Goal: Task Accomplishment & Management: Use online tool/utility

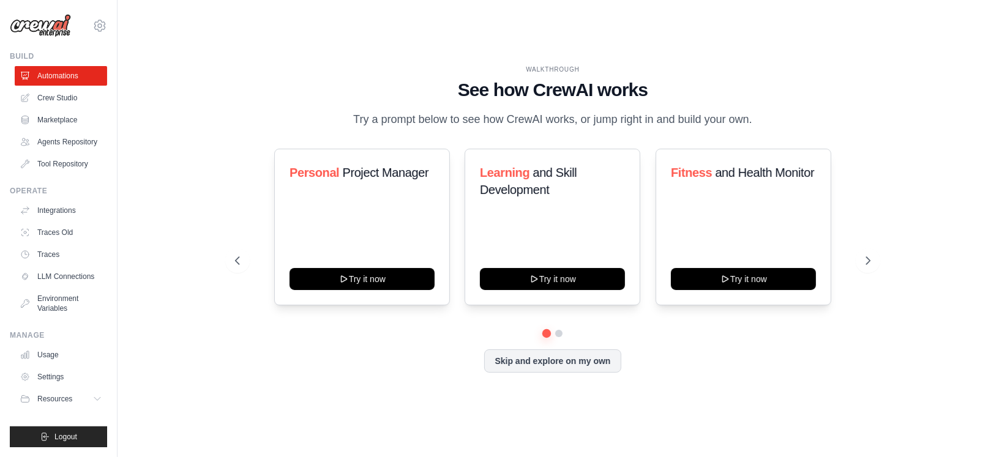
click at [364, 62] on div "WALKTHROUGH See how [PERSON_NAME] works Try a prompt below to see how [PERSON_N…" at bounding box center [552, 228] width 831 height 433
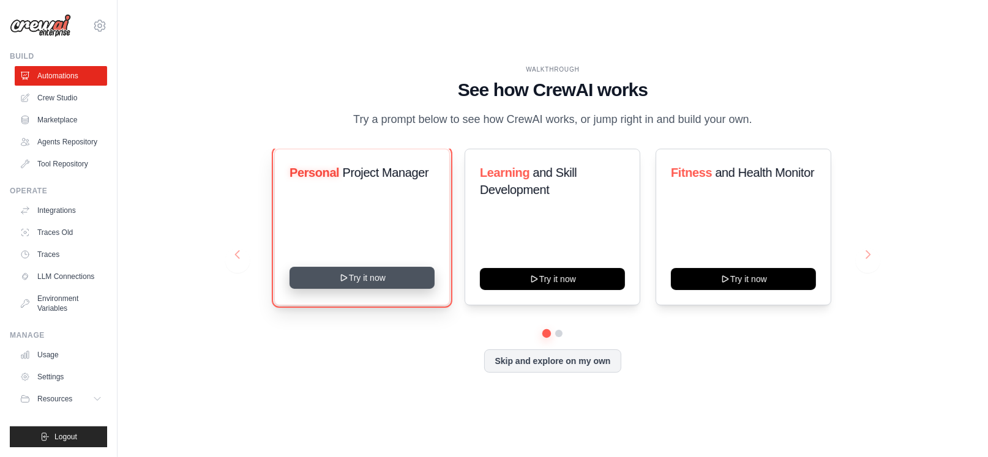
click at [354, 280] on button "Try it now" at bounding box center [362, 278] width 145 height 22
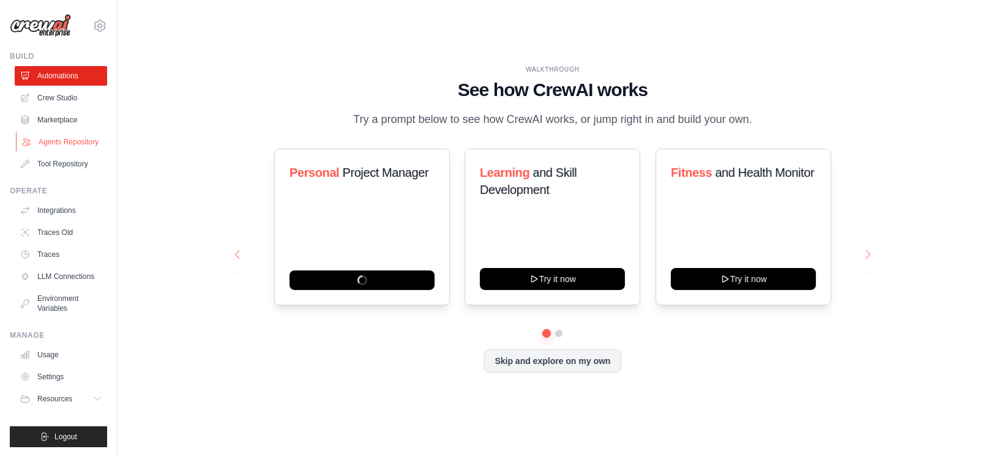
click at [61, 146] on link "Agents Repository" at bounding box center [62, 142] width 92 height 20
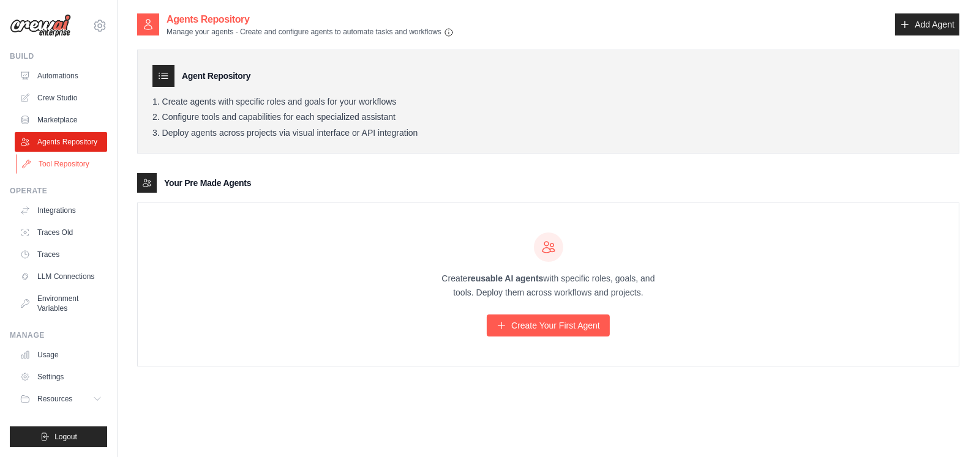
click at [64, 167] on link "Tool Repository" at bounding box center [62, 164] width 92 height 20
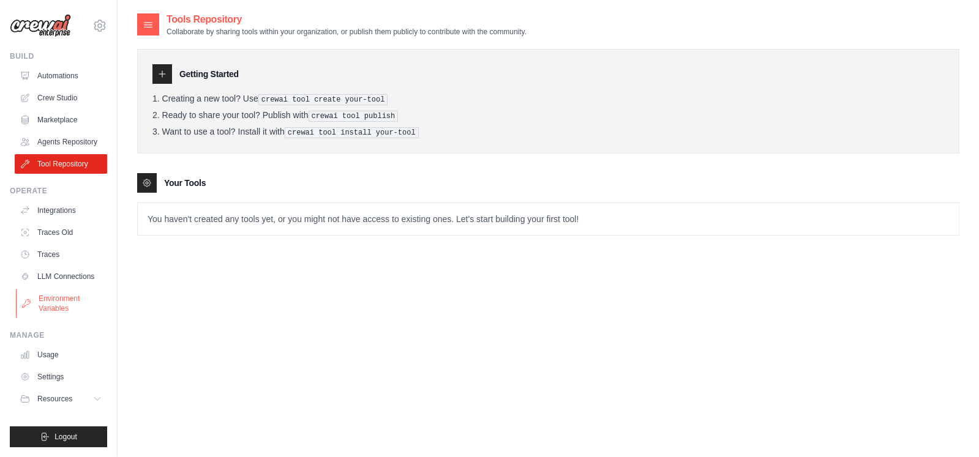
scroll to position [24, 0]
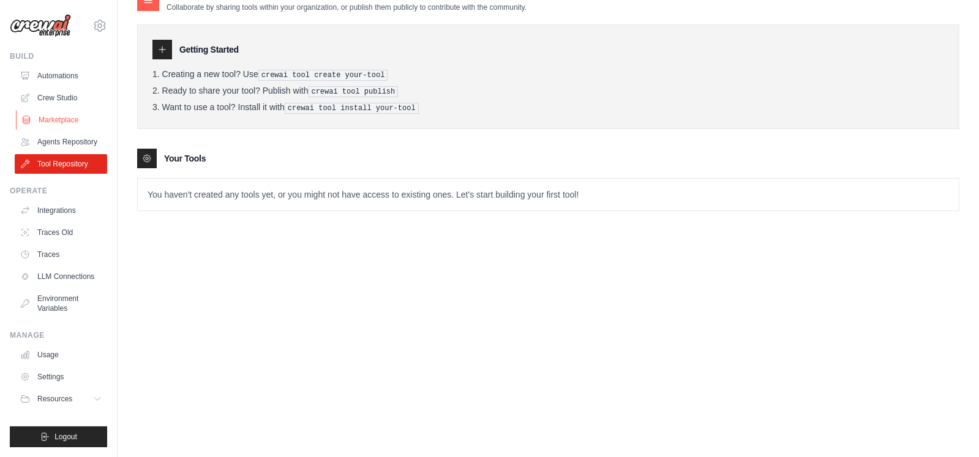
click at [65, 110] on link "Marketplace" at bounding box center [62, 120] width 92 height 20
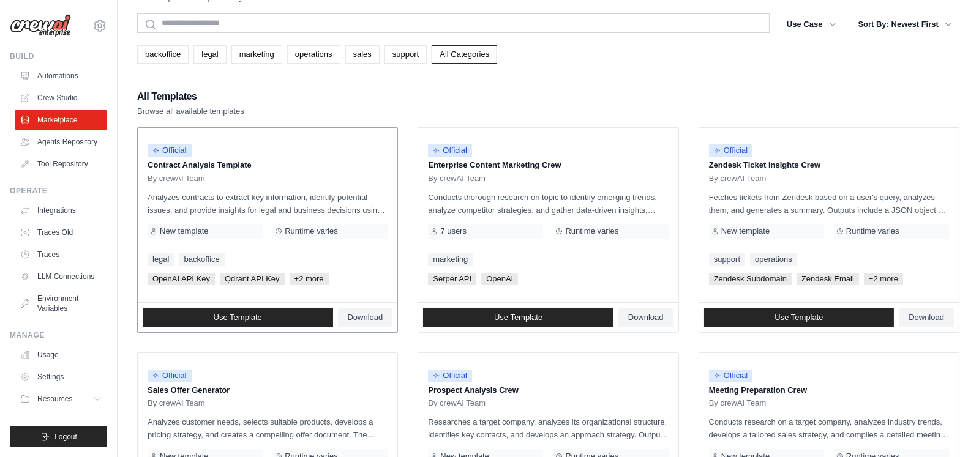
scroll to position [47, 0]
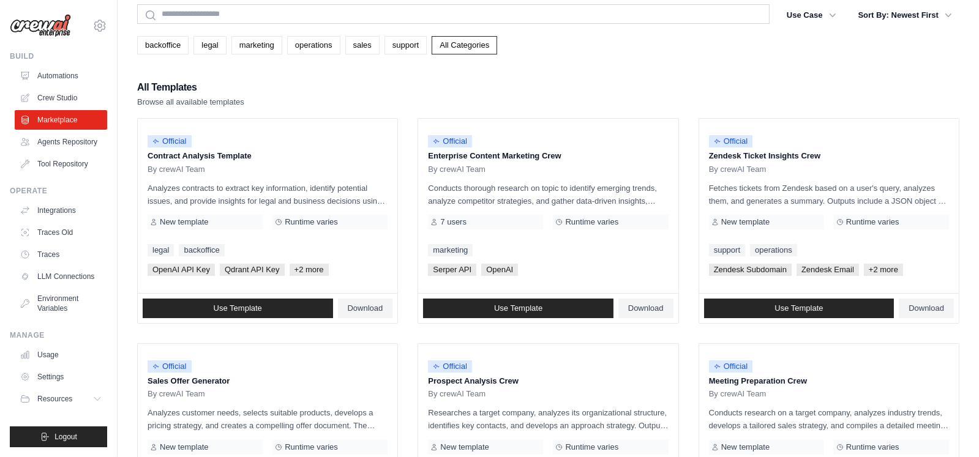
click at [179, 89] on h2 "All Templates" at bounding box center [190, 87] width 107 height 17
click at [233, 96] on p "Browse all available templates" at bounding box center [190, 102] width 107 height 12
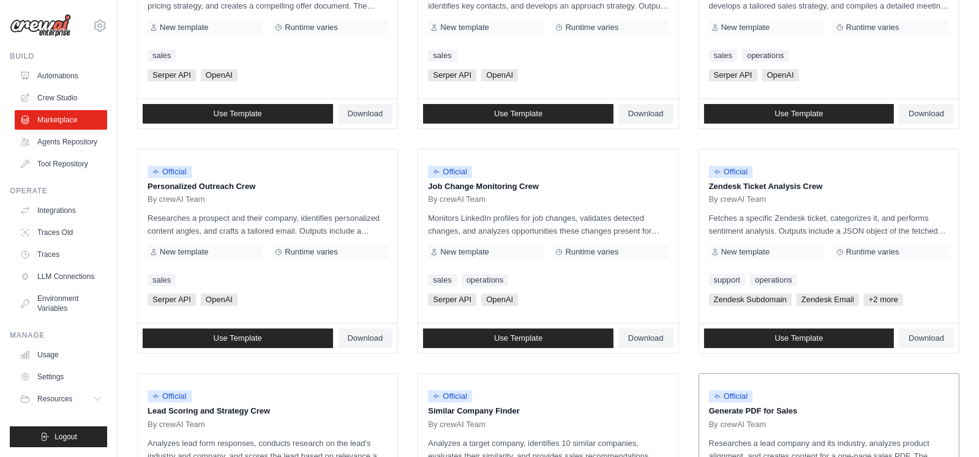
scroll to position [0, 0]
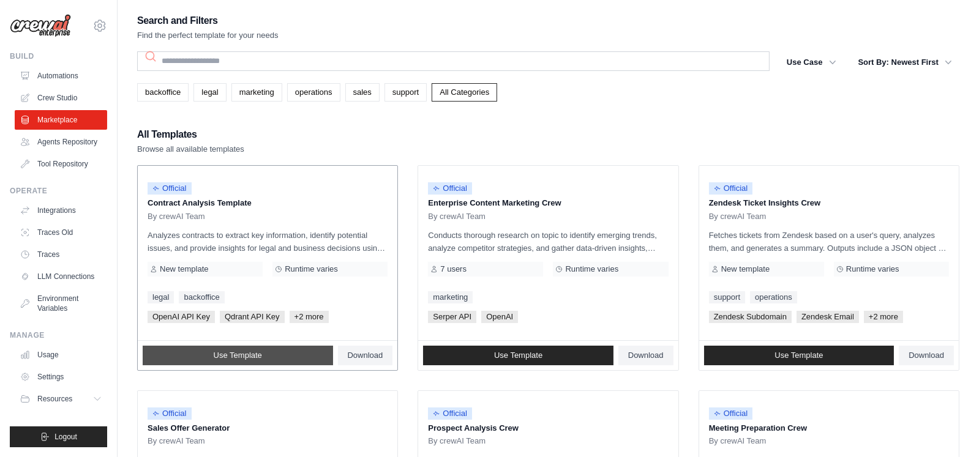
click at [219, 356] on span "Use Template" at bounding box center [238, 356] width 48 height 10
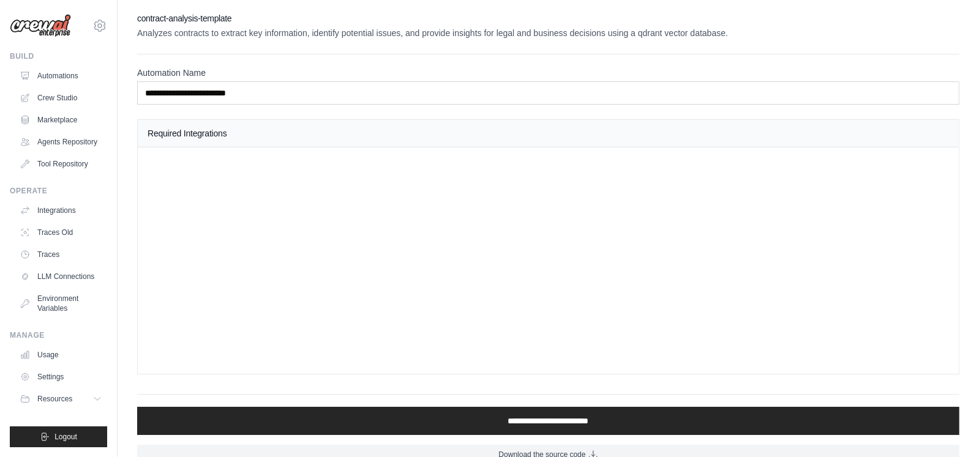
scroll to position [18, 0]
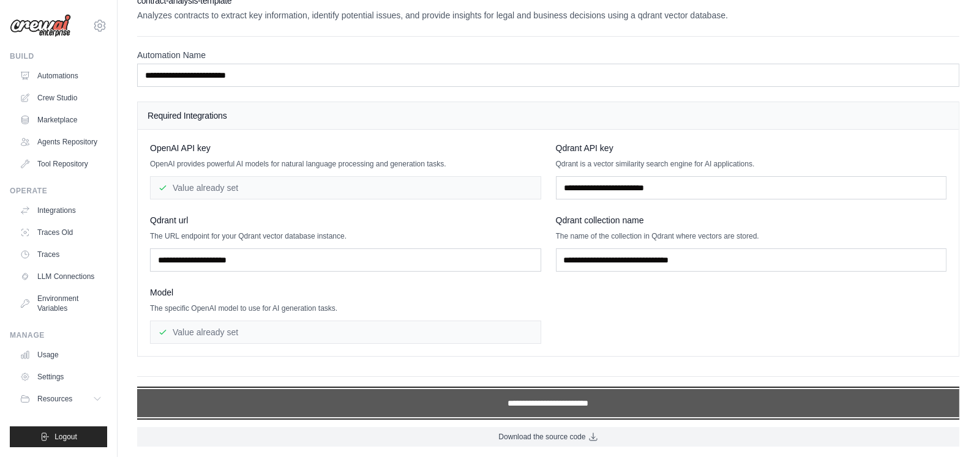
click at [334, 403] on input "**********" at bounding box center [548, 403] width 822 height 28
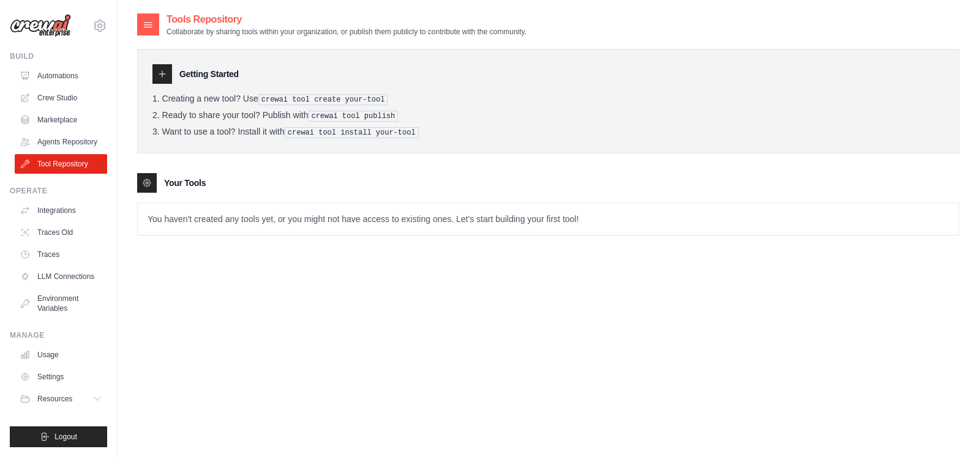
scroll to position [24, 0]
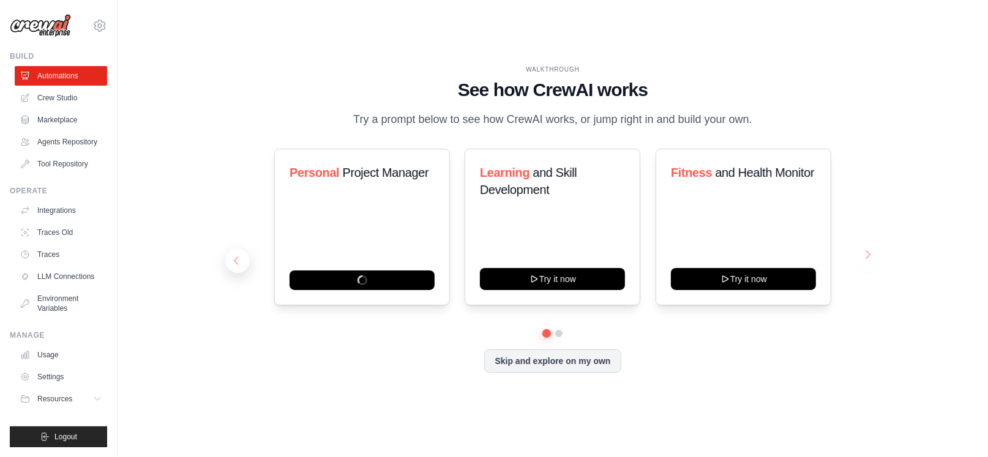
click at [235, 254] on button at bounding box center [237, 261] width 24 height 24
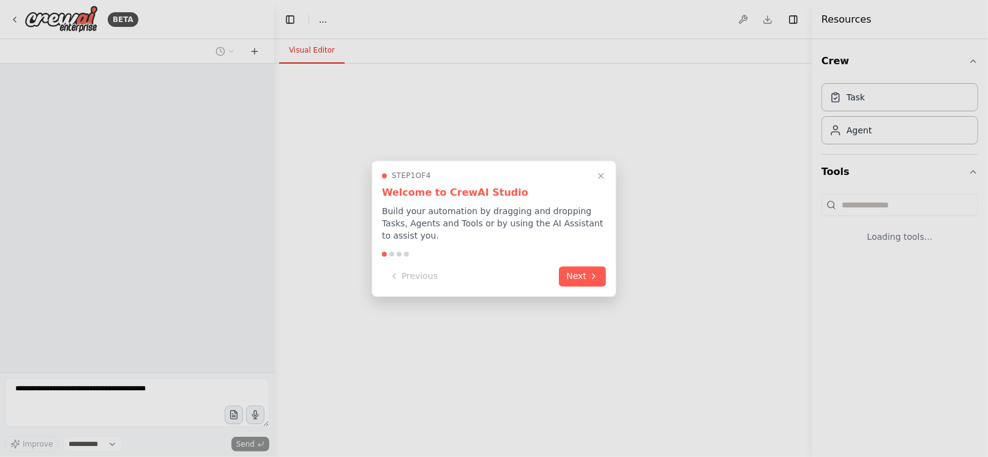
select select "****"
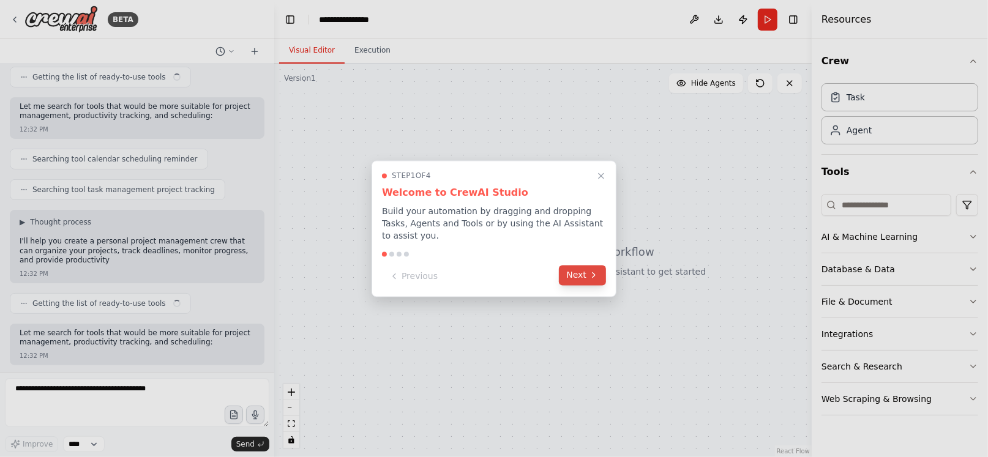
click at [578, 274] on button "Next" at bounding box center [582, 275] width 47 height 20
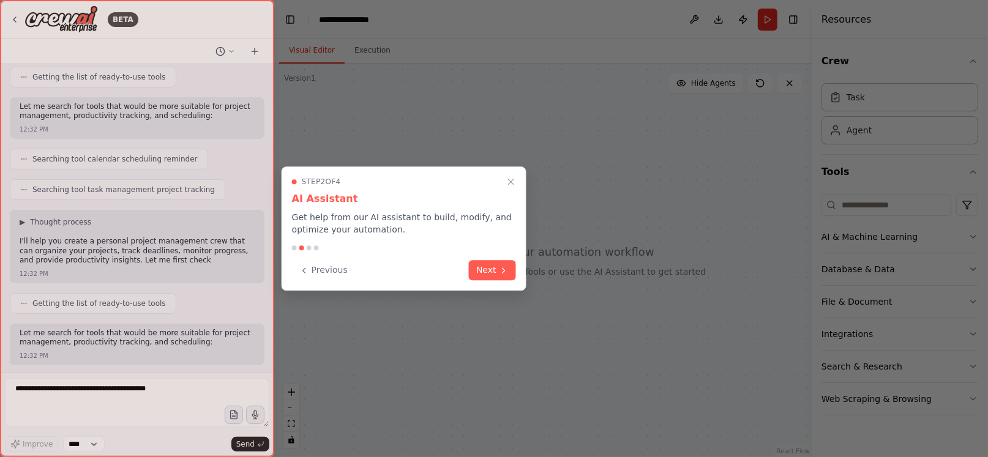
scroll to position [242, 0]
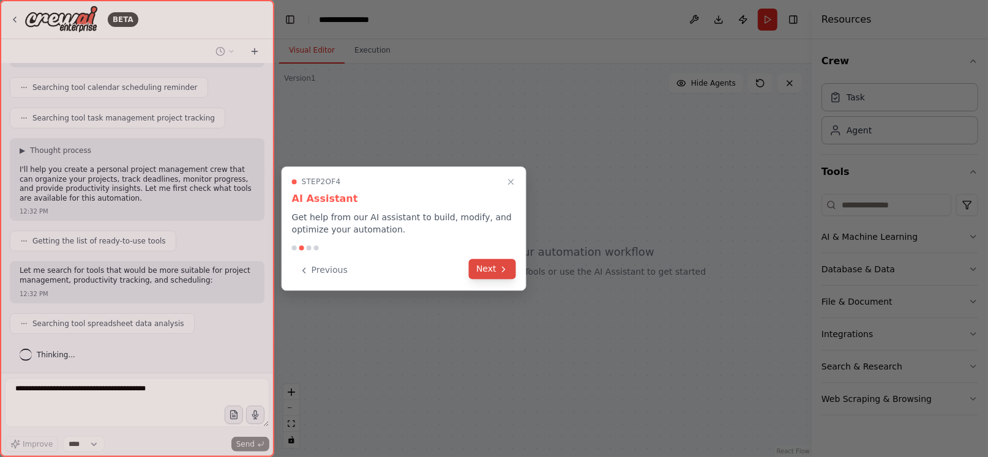
click at [486, 271] on button "Next" at bounding box center [492, 269] width 47 height 20
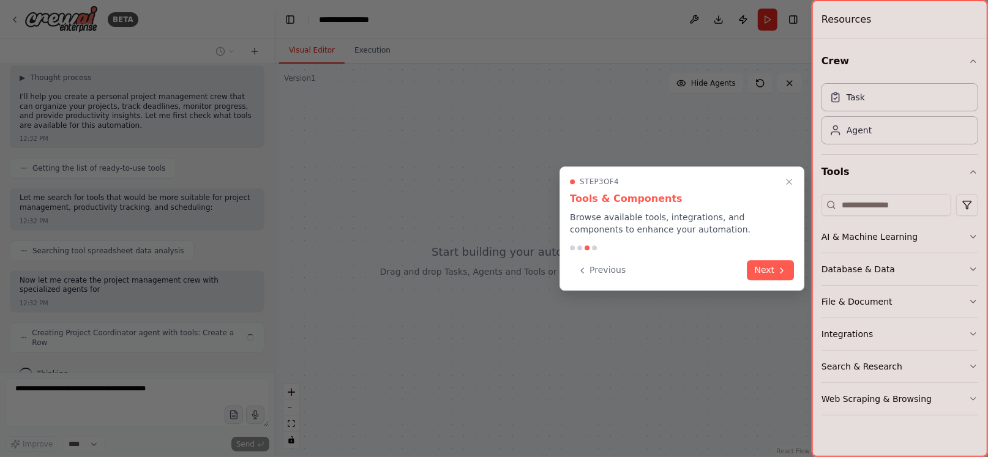
scroll to position [324, 0]
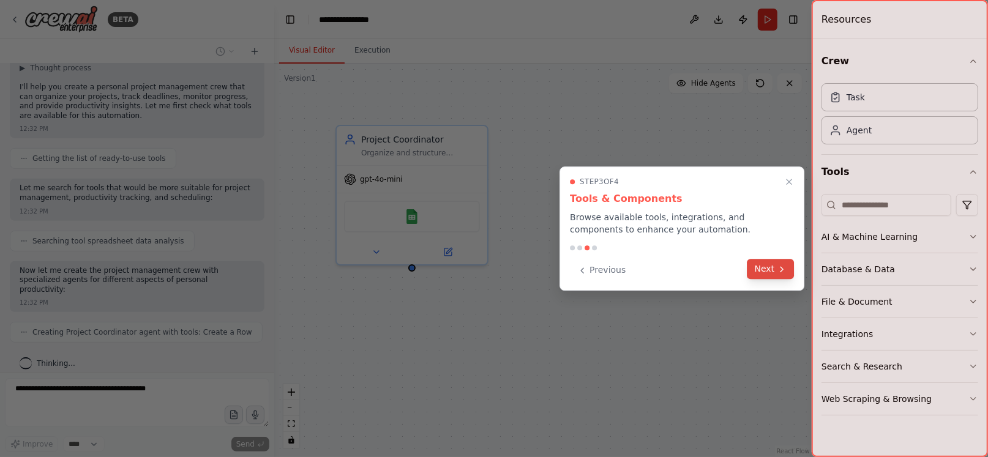
click at [771, 271] on button "Next" at bounding box center [770, 269] width 47 height 20
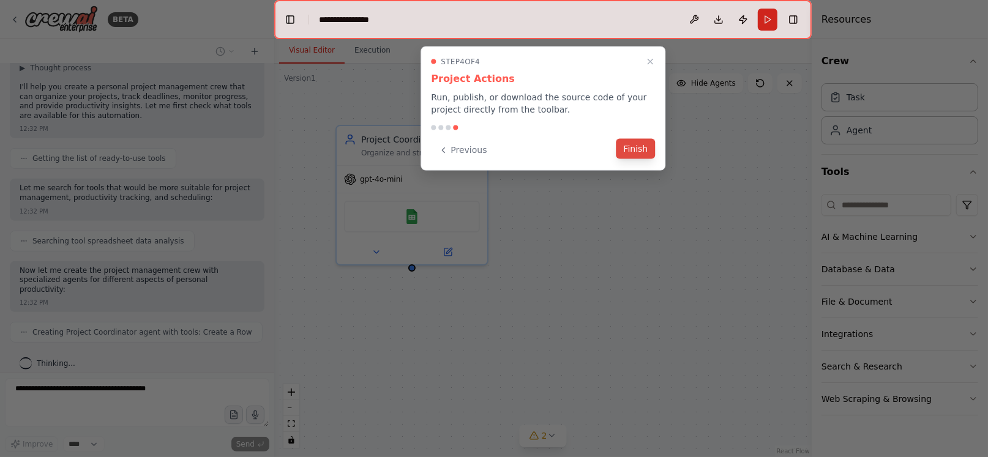
scroll to position [354, 0]
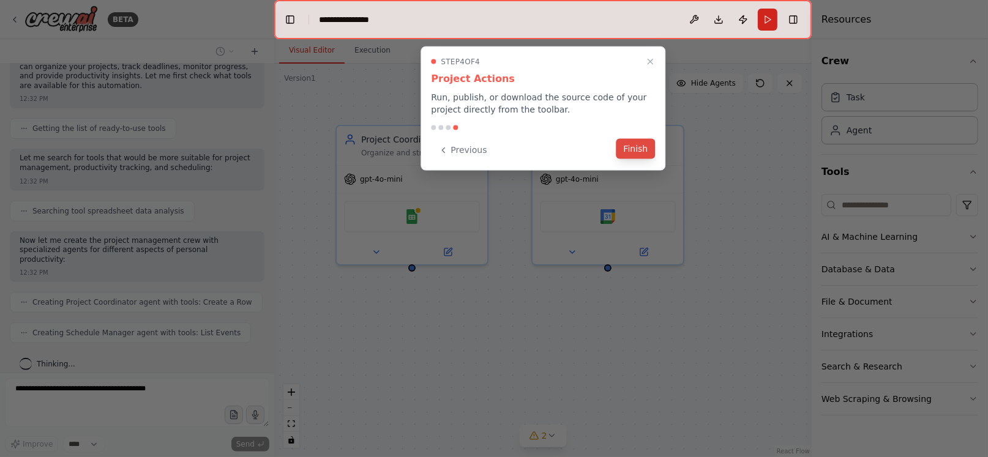
click at [630, 147] on button "Finish" at bounding box center [635, 149] width 39 height 20
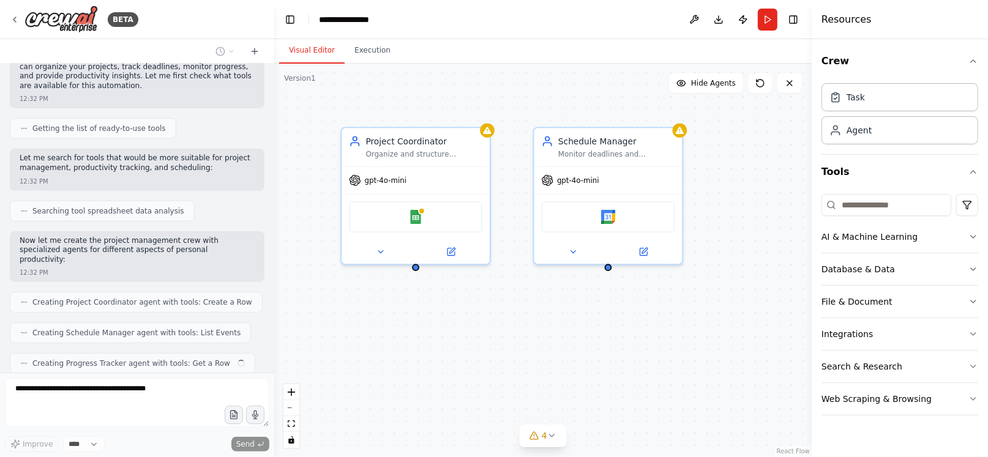
scroll to position [385, 0]
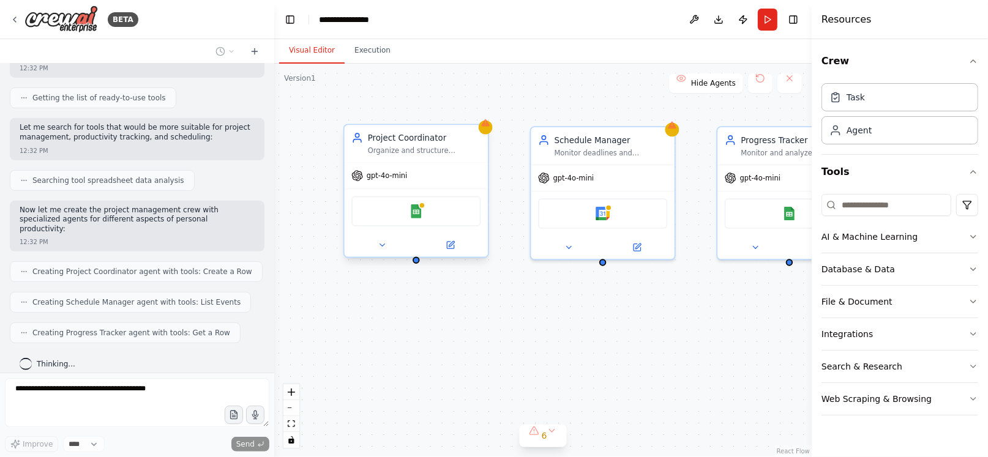
click at [412, 183] on div "gpt-4o-mini" at bounding box center [416, 176] width 143 height 26
click at [531, 208] on div "Google Calendar" at bounding box center [602, 211] width 143 height 45
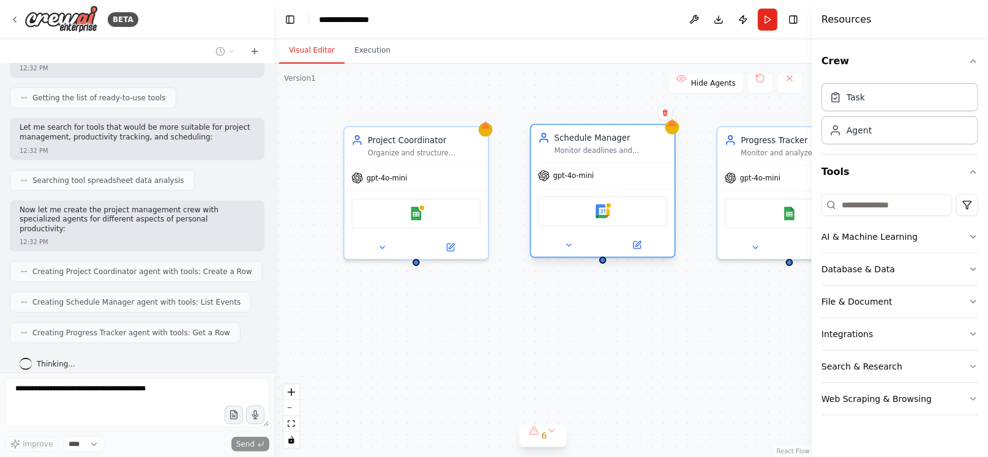
click at [569, 228] on div "Google Calendar" at bounding box center [602, 211] width 143 height 45
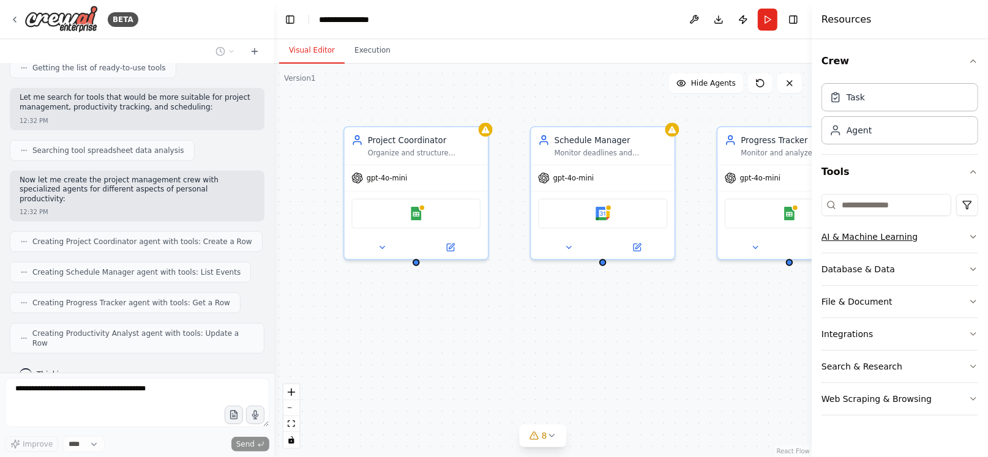
click at [844, 241] on div "AI & Machine Learning" at bounding box center [869, 237] width 96 height 12
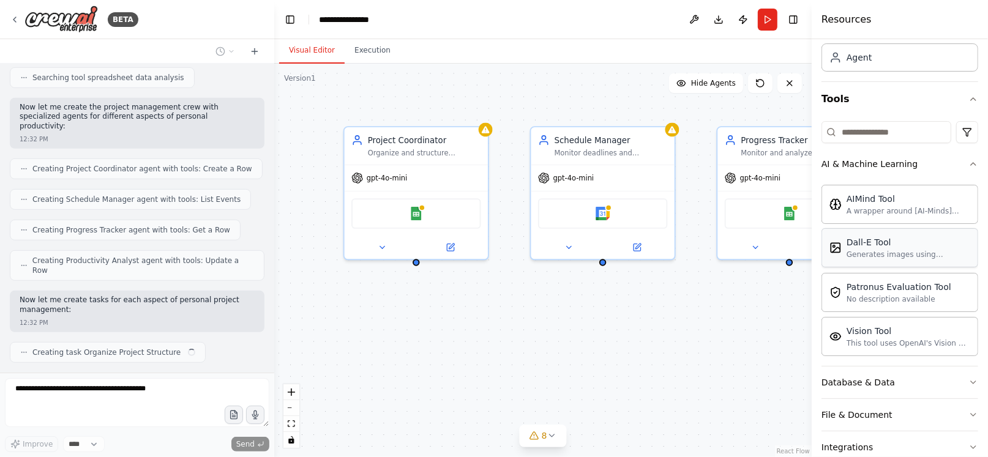
scroll to position [497, 0]
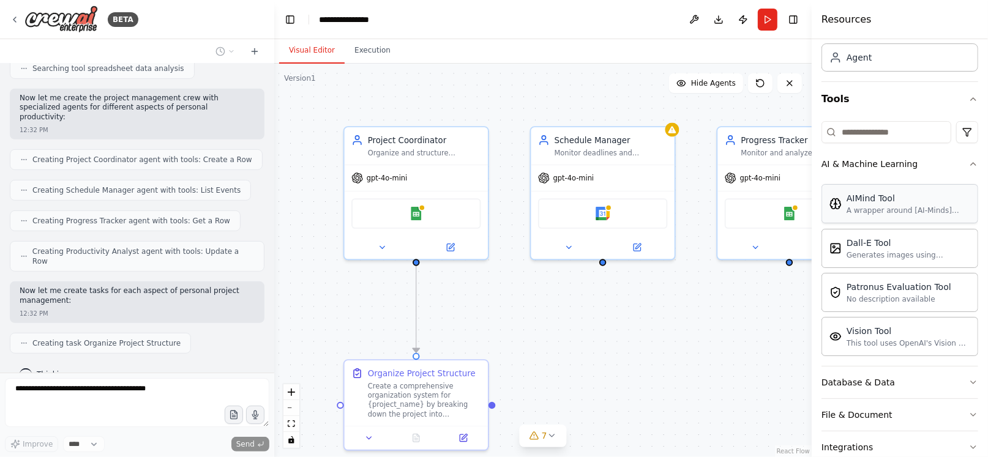
click at [943, 188] on div "AIMind Tool A wrapper around [AI-Minds](https://mindsdb.com/minds). Useful for …" at bounding box center [899, 203] width 157 height 39
